Goal: Navigation & Orientation: Understand site structure

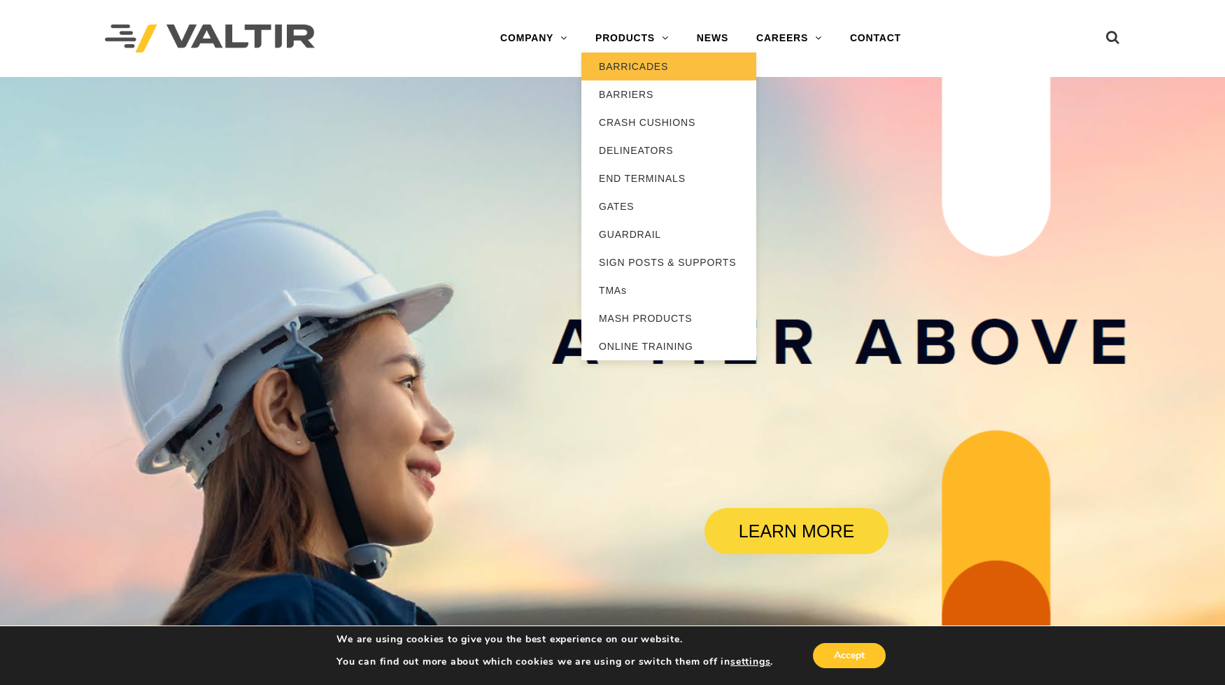
click at [637, 66] on link "BARRICADES" at bounding box center [668, 66] width 175 height 28
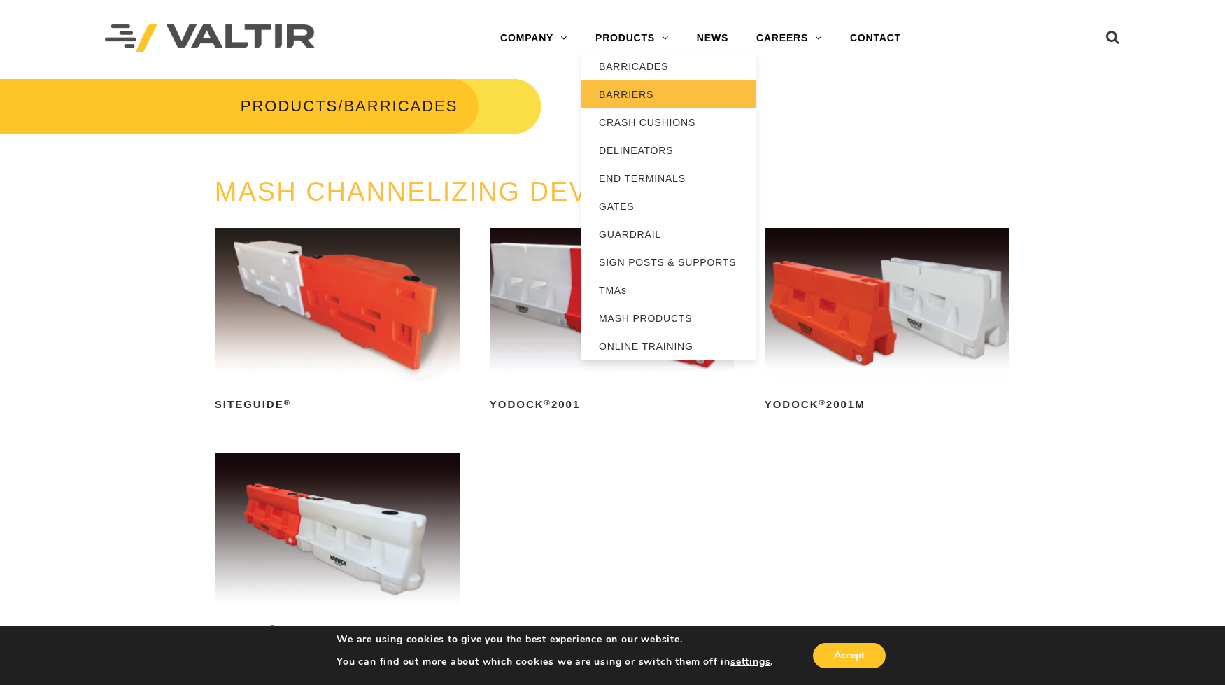
click at [629, 93] on link "BARRIERS" at bounding box center [668, 94] width 175 height 28
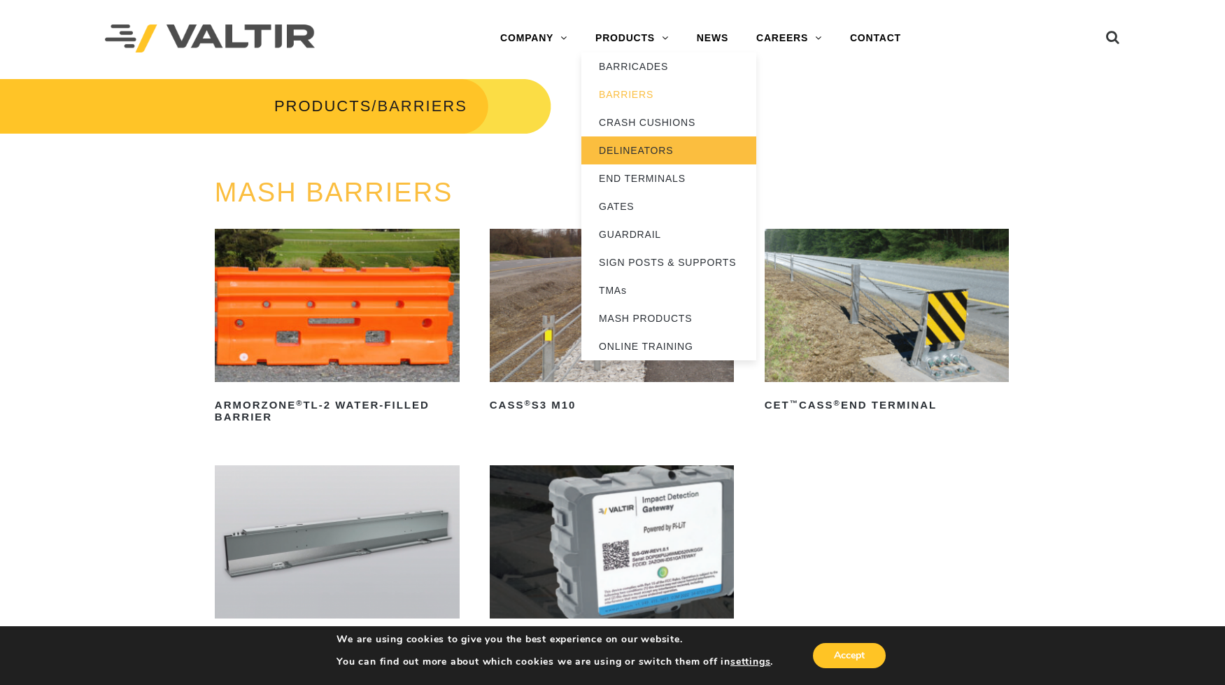
click at [629, 152] on link "DELINEATORS" at bounding box center [668, 150] width 175 height 28
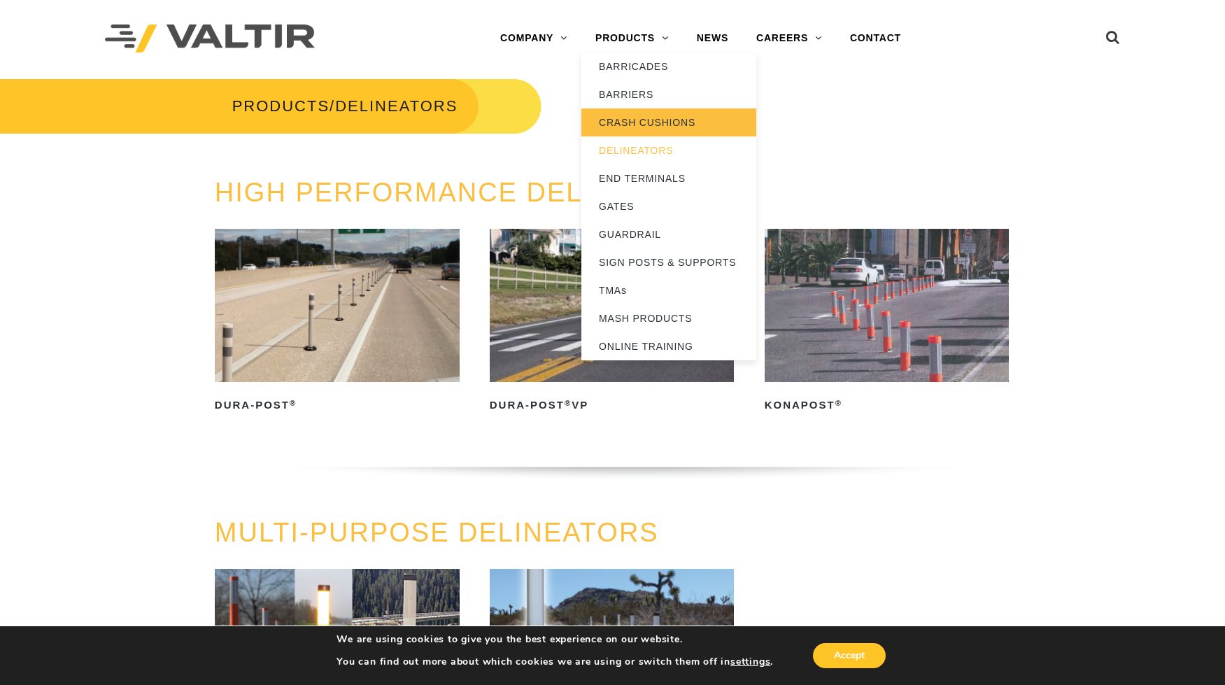
click at [627, 117] on link "CRASH CUSHIONS" at bounding box center [668, 122] width 175 height 28
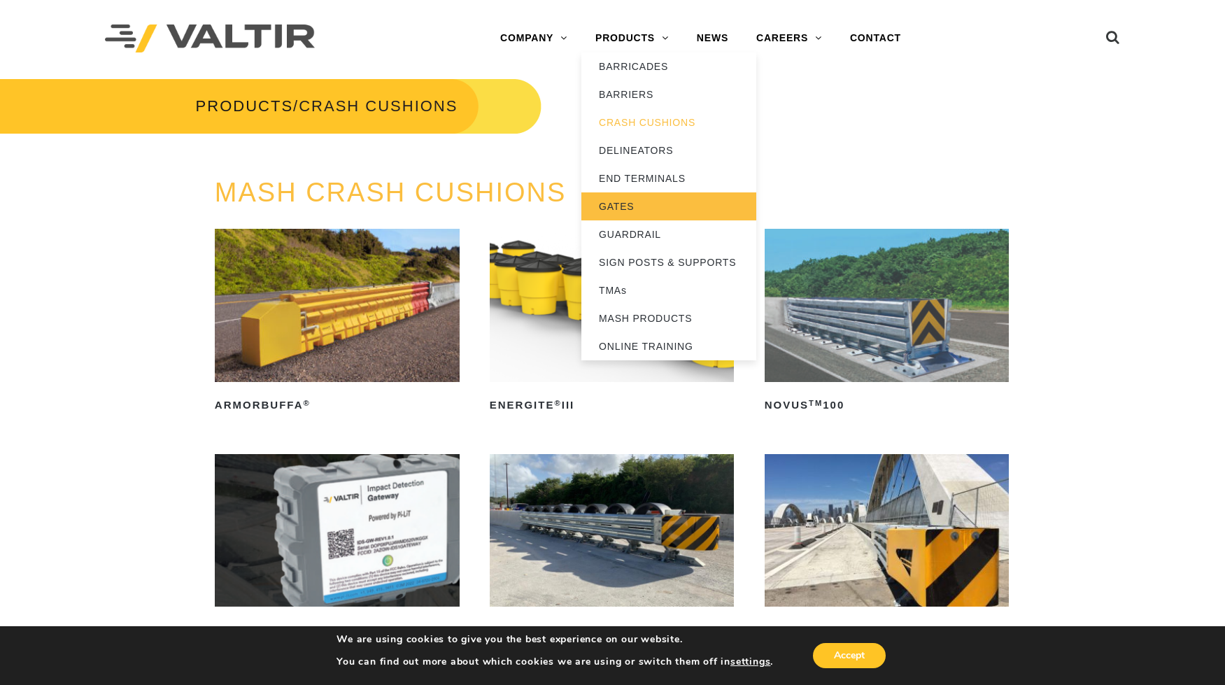
click at [622, 200] on link "GATES" at bounding box center [668, 206] width 175 height 28
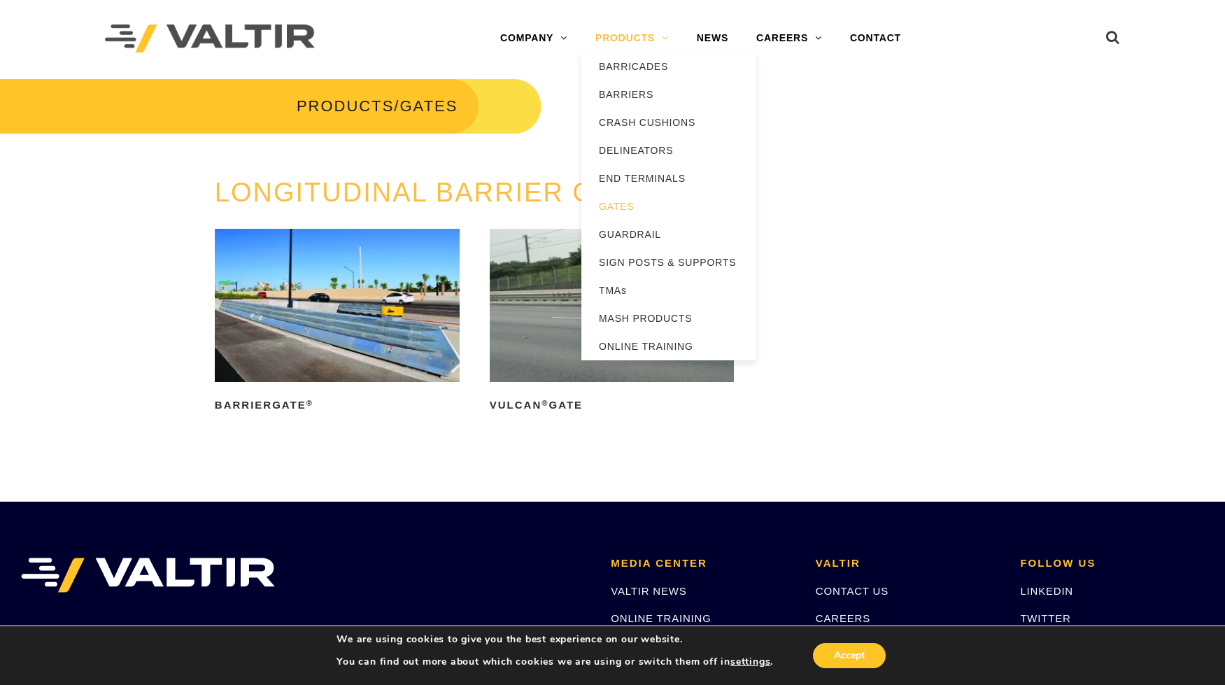
click at [659, 38] on link "PRODUCTS" at bounding box center [631, 38] width 101 height 28
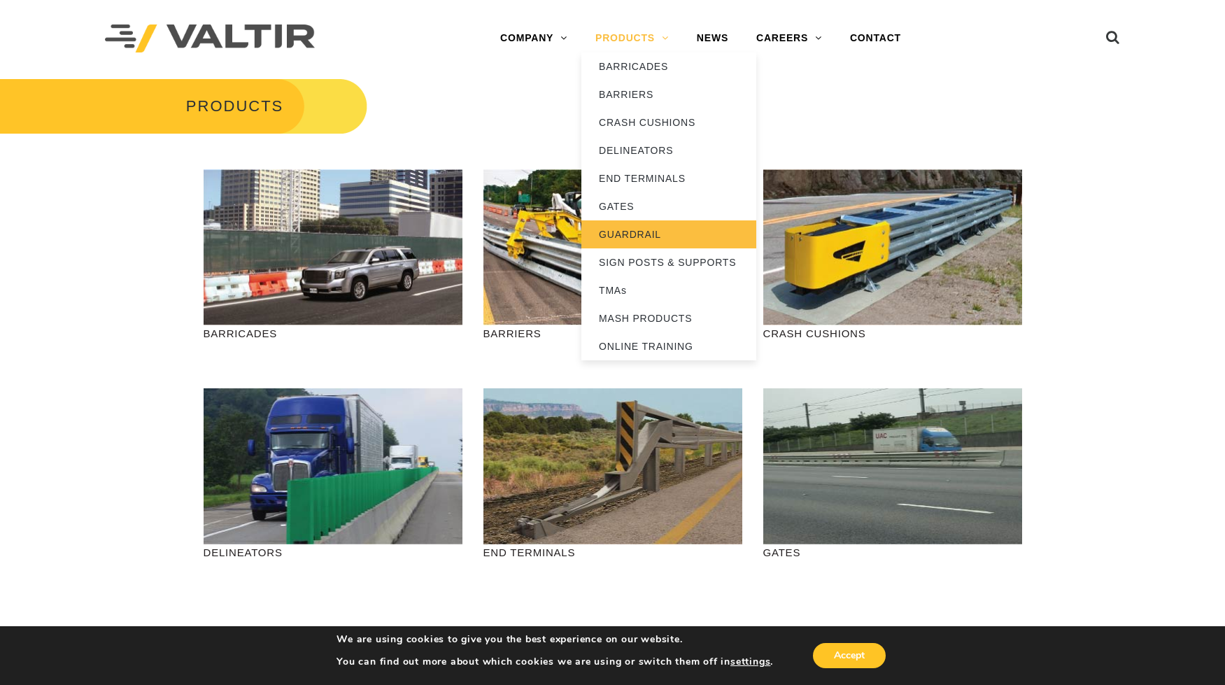
click at [629, 232] on link "GUARDRAIL" at bounding box center [668, 234] width 175 height 28
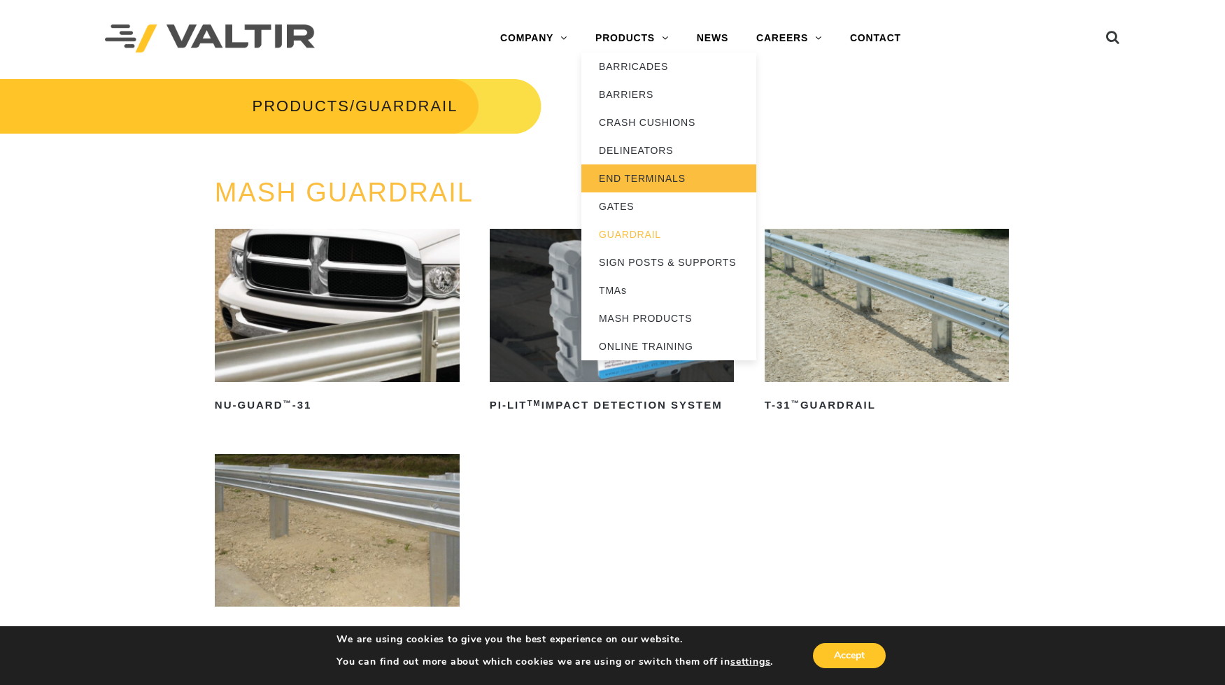
click at [624, 179] on link "END TERMINALS" at bounding box center [668, 178] width 175 height 28
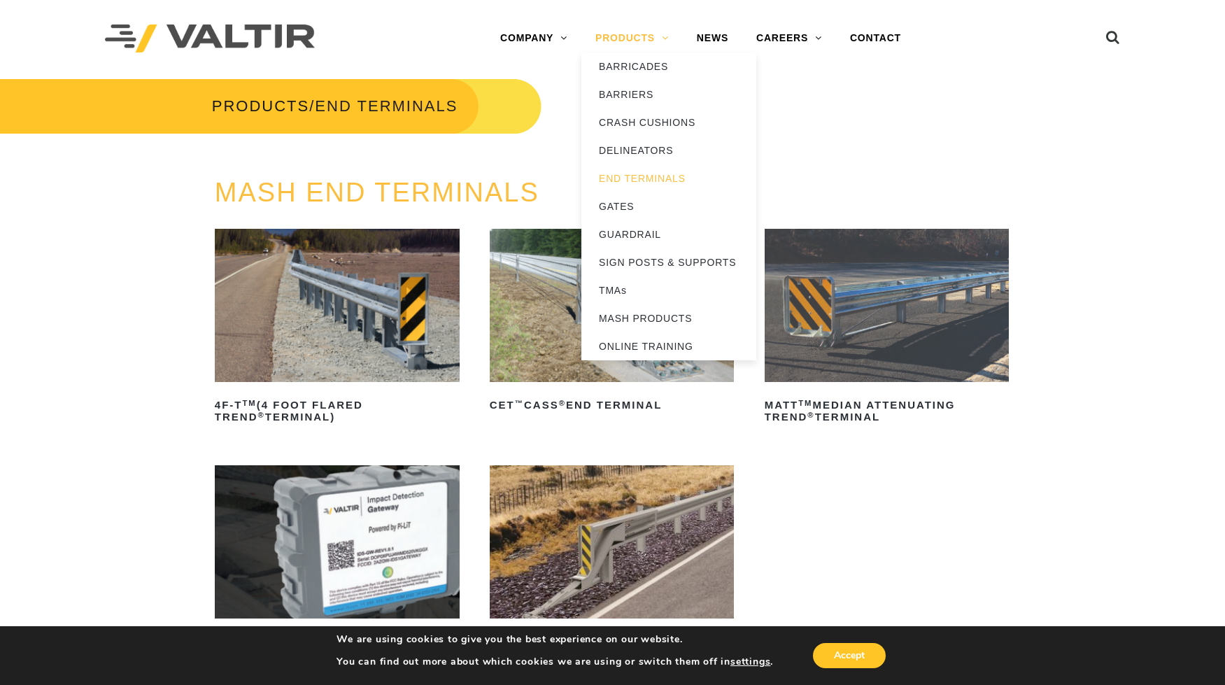
click at [658, 39] on link "PRODUCTS" at bounding box center [631, 38] width 101 height 28
